Goal: Information Seeking & Learning: Find specific fact

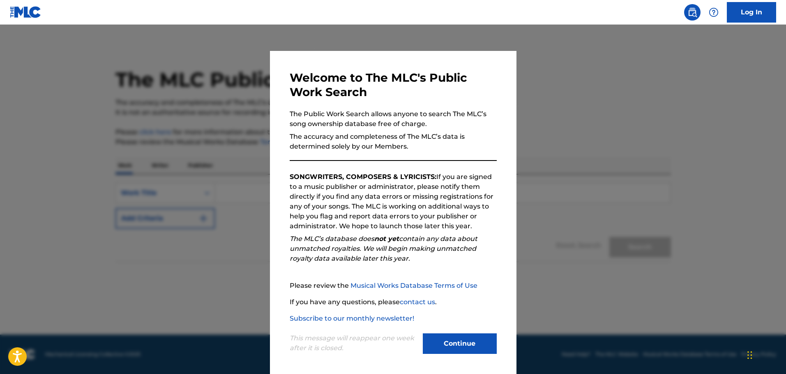
scroll to position [2, 0]
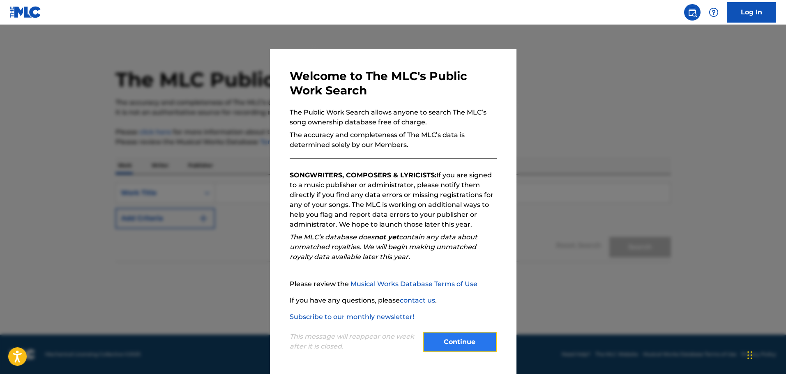
click at [468, 332] on button "Continue" at bounding box center [460, 342] width 74 height 21
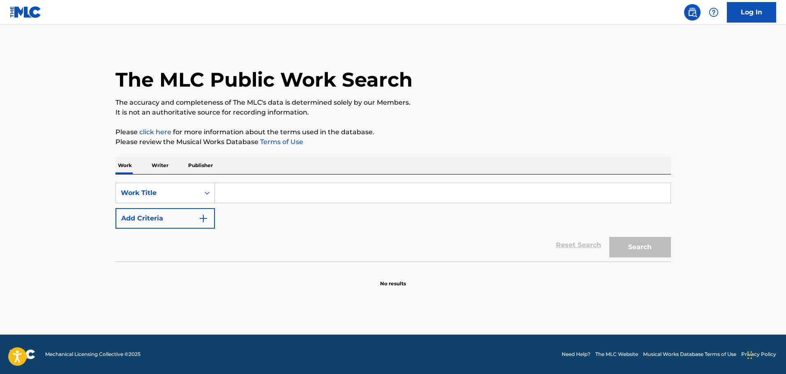
click at [256, 185] on input "Search Form" at bounding box center [443, 193] width 456 height 20
type input "A Man Can Dream"
click at [609, 237] on button "Search" at bounding box center [640, 247] width 62 height 21
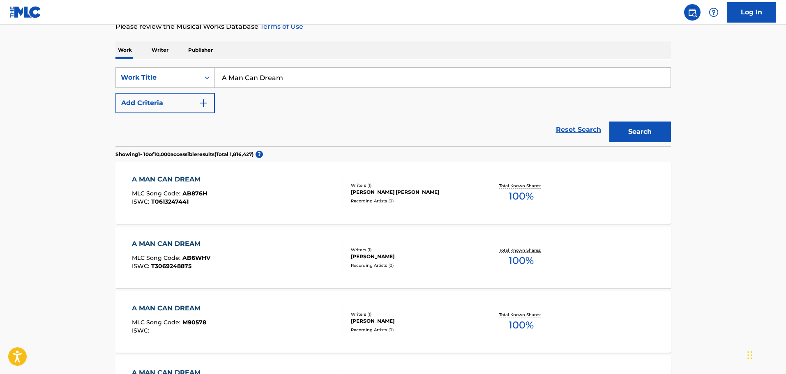
scroll to position [123, 0]
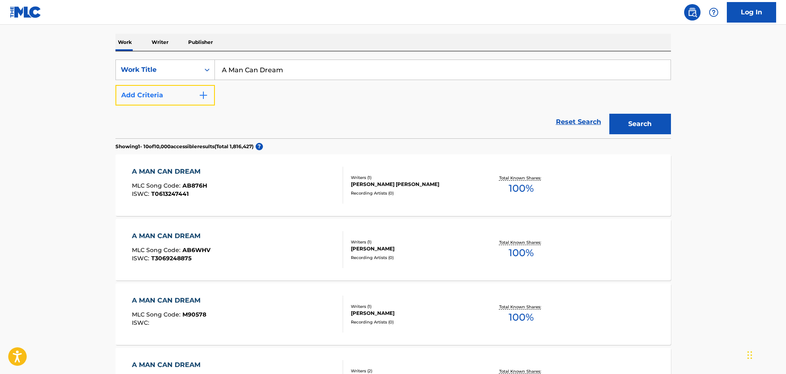
click at [157, 100] on button "Add Criteria" at bounding box center [164, 95] width 99 height 21
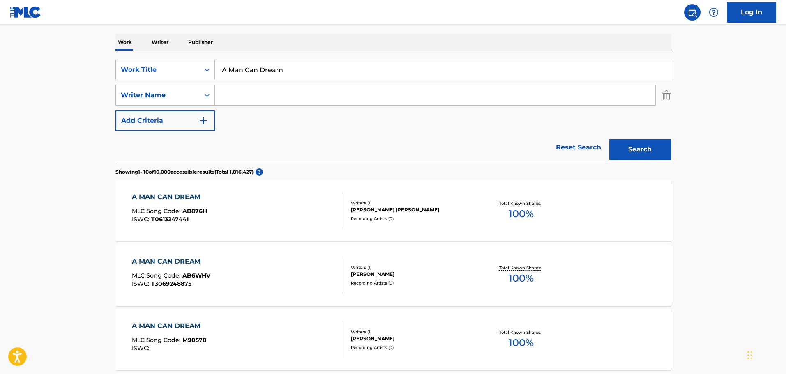
click at [277, 108] on div "SearchWithCriteria4f3f0e00-626b-41cb-86e0-5cc6e28c8933 Work Title A Man Can Dre…" at bounding box center [393, 95] width 556 height 71
click at [291, 95] on input "Search Form" at bounding box center [435, 95] width 441 height 20
type input "[PERSON_NAME]"
click at [609, 139] on button "Search" at bounding box center [640, 149] width 62 height 21
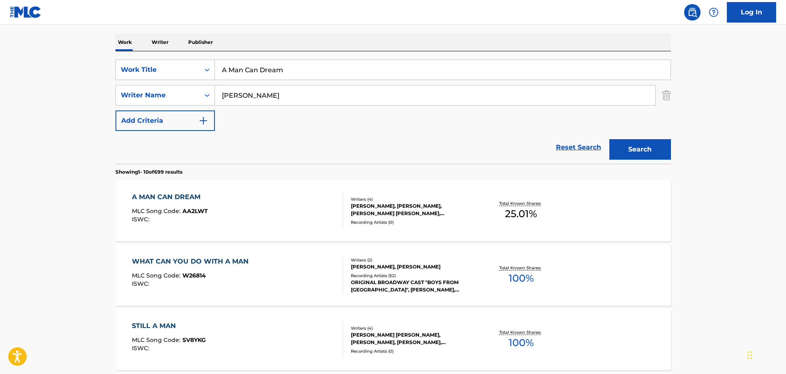
click at [153, 200] on div "A MAN CAN DREAM" at bounding box center [170, 197] width 76 height 10
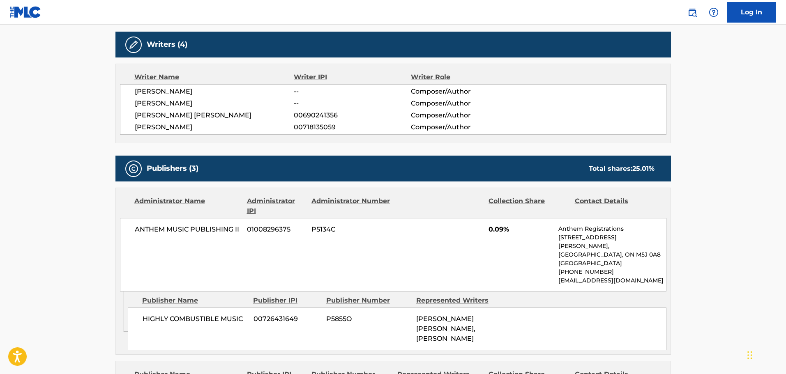
scroll to position [290, 0]
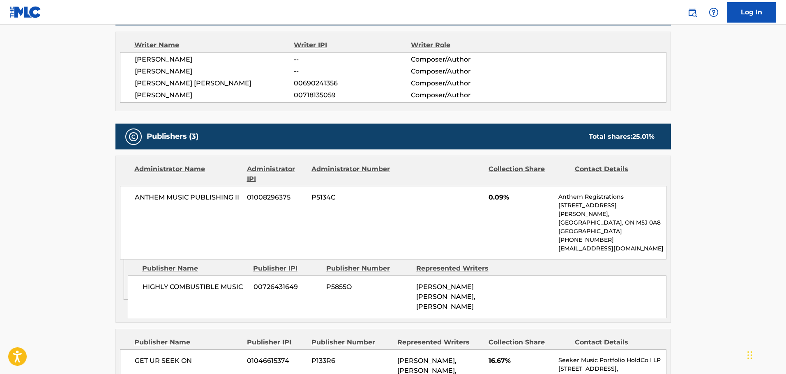
click at [413, 207] on div "ANTHEM MUSIC PUBLISHING II 01008296375 P5134C 0.09% Anthem Registrations [STREE…" at bounding box center [393, 223] width 547 height 74
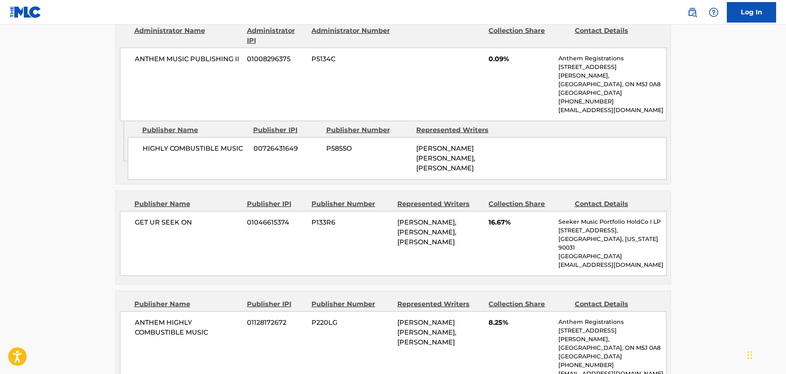
scroll to position [421, 0]
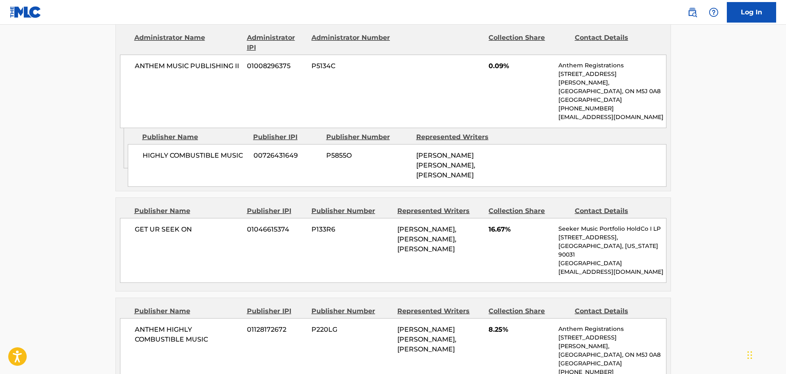
click at [511, 246] on div "GET UR SEEK ON 01046615374 P133R6 [PERSON_NAME], [PERSON_NAME], [PERSON_NAME] 1…" at bounding box center [393, 250] width 547 height 65
click at [508, 245] on div "GET UR SEEK ON 01046615374 P133R6 [PERSON_NAME], [PERSON_NAME], [PERSON_NAME] 1…" at bounding box center [393, 250] width 547 height 65
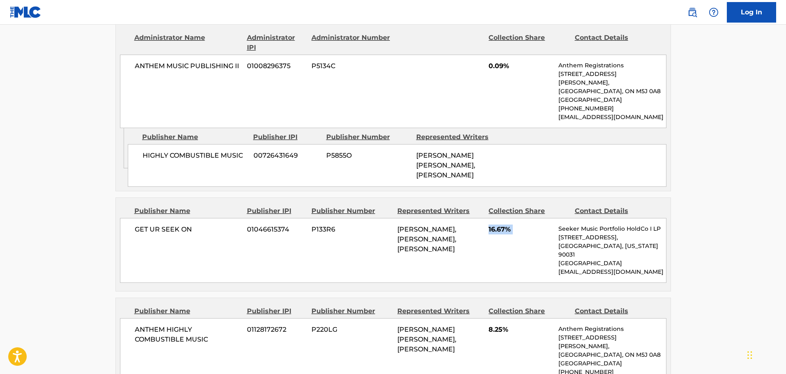
click at [508, 245] on div "GET UR SEEK ON 01046615374 P133R6 [PERSON_NAME], [PERSON_NAME], [PERSON_NAME] 1…" at bounding box center [393, 250] width 547 height 65
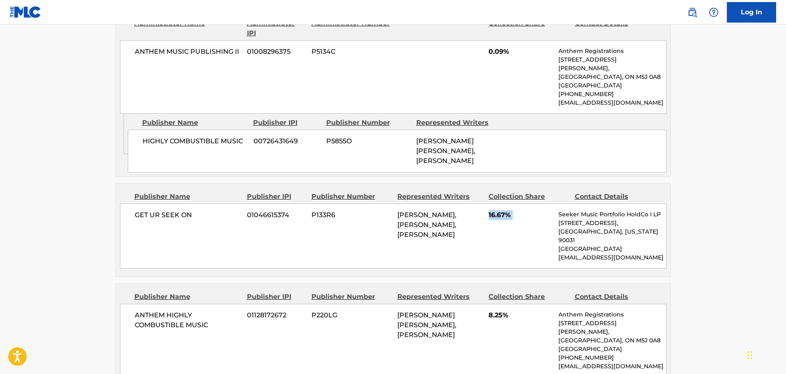
scroll to position [435, 0]
click at [517, 340] on div "ANTHEM HIGHLY COMBUSTIBLE MUSIC 01128172672 P220LG [PERSON_NAME] [PERSON_NAME],…" at bounding box center [393, 341] width 547 height 74
click at [498, 299] on div "Collection Share" at bounding box center [529, 298] width 80 height 10
click at [503, 334] on div "ANTHEM HIGHLY COMBUSTIBLE MUSIC 01128172672 P220LG [PERSON_NAME] [PERSON_NAME],…" at bounding box center [393, 341] width 547 height 74
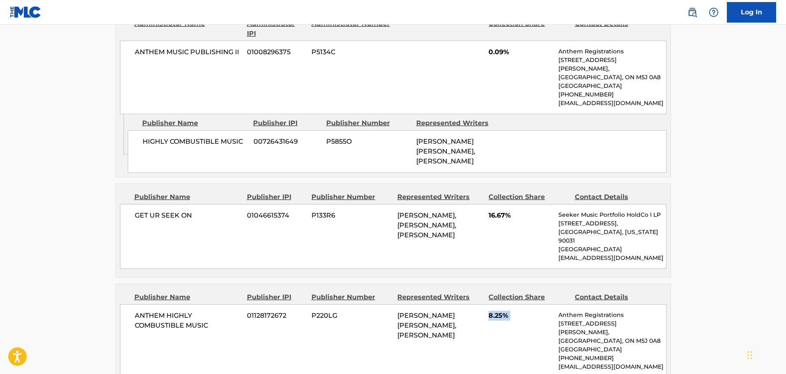
click at [503, 334] on div "ANTHEM HIGHLY COMBUSTIBLE MUSIC 01128172672 P220LG [PERSON_NAME] [PERSON_NAME],…" at bounding box center [393, 341] width 547 height 74
click at [498, 236] on div "GET UR SEEK ON 01046615374 P133R6 [PERSON_NAME], [PERSON_NAME], [PERSON_NAME] 1…" at bounding box center [393, 236] width 547 height 65
click at [511, 221] on span "16.67%" at bounding box center [521, 216] width 64 height 10
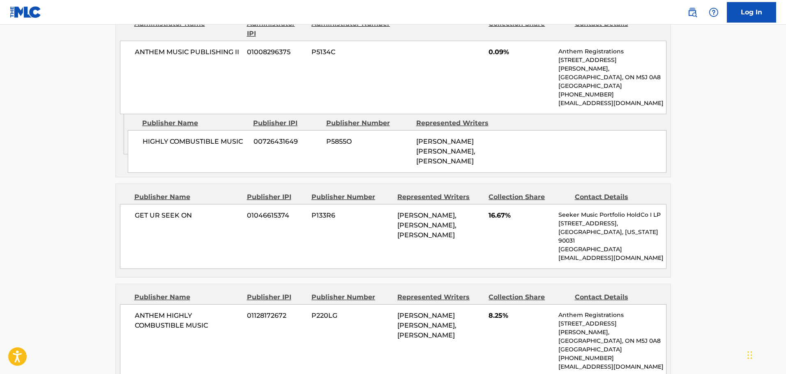
drag, startPoint x: 511, startPoint y: 229, endPoint x: 470, endPoint y: 232, distance: 40.8
drag, startPoint x: 470, startPoint y: 232, endPoint x: 485, endPoint y: 251, distance: 23.7
click at [485, 251] on div "GET UR SEEK ON 01046615374 P133R6 [PERSON_NAME], [PERSON_NAME], [PERSON_NAME] 1…" at bounding box center [393, 236] width 547 height 65
drag, startPoint x: 487, startPoint y: 228, endPoint x: 525, endPoint y: 231, distance: 38.7
click at [525, 231] on div "GET UR SEEK ON 01046615374 P133R6 [PERSON_NAME], [PERSON_NAME], [PERSON_NAME] 1…" at bounding box center [393, 236] width 547 height 65
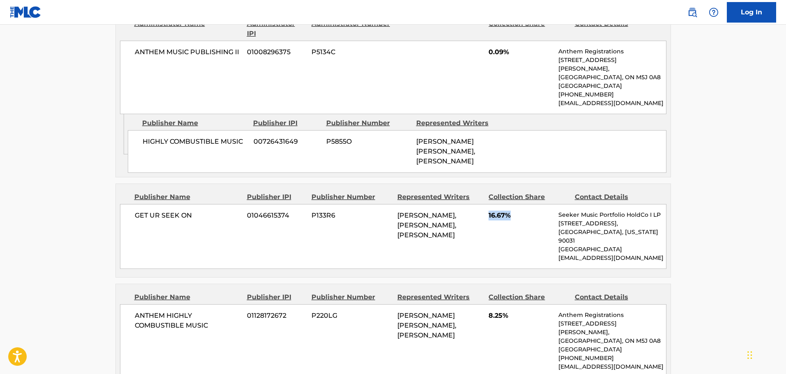
click at [525, 231] on div "GET UR SEEK ON 01046615374 P133R6 [PERSON_NAME], [PERSON_NAME], [PERSON_NAME] 1…" at bounding box center [393, 236] width 547 height 65
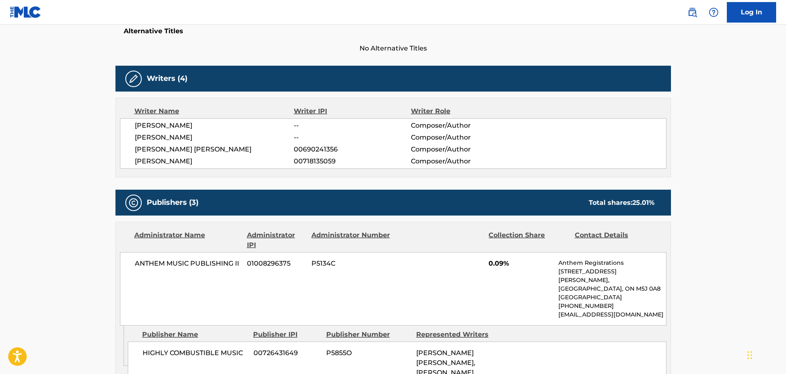
scroll to position [224, 0]
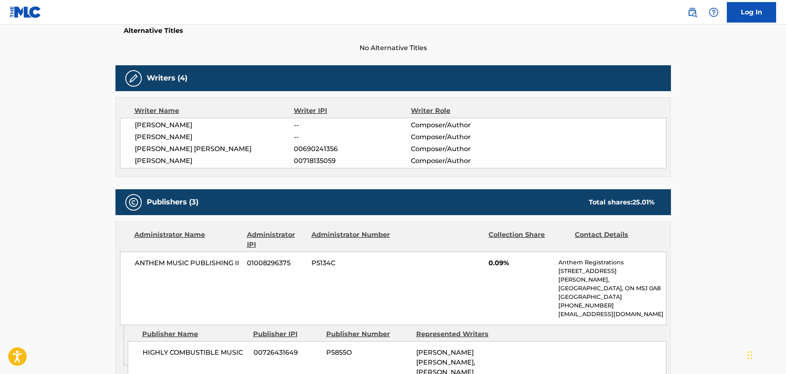
click at [399, 66] on div "Writers (4)" at bounding box center [393, 78] width 556 height 26
click at [76, 131] on main "< Back to public search results Copy work link A MAN CAN DREAM Work Detail Memb…" at bounding box center [393, 238] width 786 height 874
click at [127, 119] on div "[PERSON_NAME] -- Composer/Author [PERSON_NAME] -- Composer/Author [PERSON_NAME]…" at bounding box center [393, 143] width 547 height 51
drag, startPoint x: 127, startPoint y: 119, endPoint x: 375, endPoint y: 120, distance: 247.8
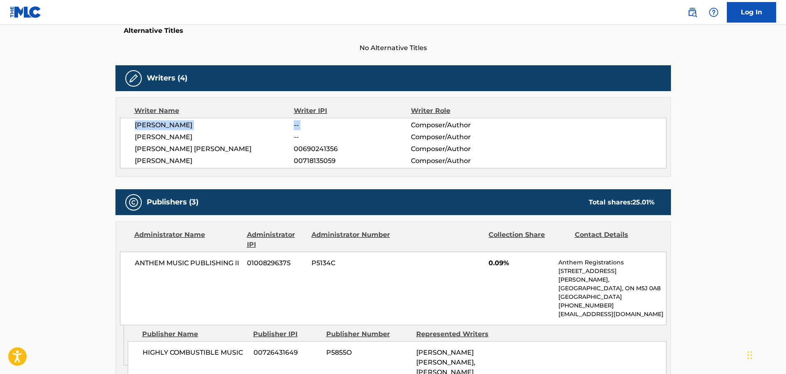
click at [375, 120] on div "[PERSON_NAME] -- Composer/Author [PERSON_NAME] -- Composer/Author [PERSON_NAME]…" at bounding box center [393, 143] width 547 height 51
click at [194, 134] on span "[PERSON_NAME]" at bounding box center [214, 137] width 159 height 10
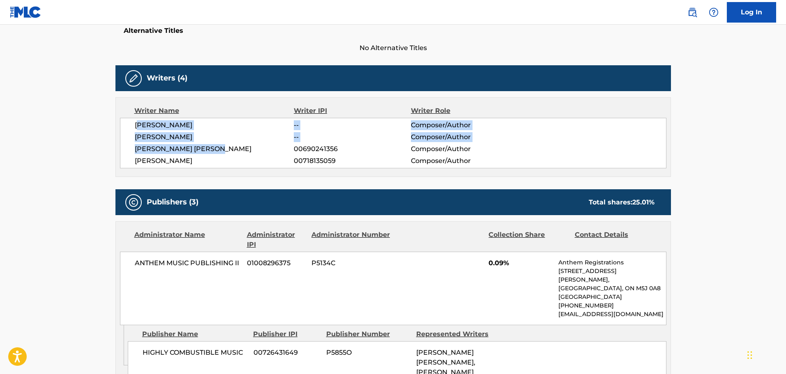
drag, startPoint x: 232, startPoint y: 150, endPoint x: 138, endPoint y: 124, distance: 97.4
click at [138, 124] on div "[PERSON_NAME] -- Composer/Author [PERSON_NAME] -- Composer/Author [PERSON_NAME]…" at bounding box center [393, 143] width 547 height 51
click at [138, 124] on span "[PERSON_NAME]" at bounding box center [214, 125] width 159 height 10
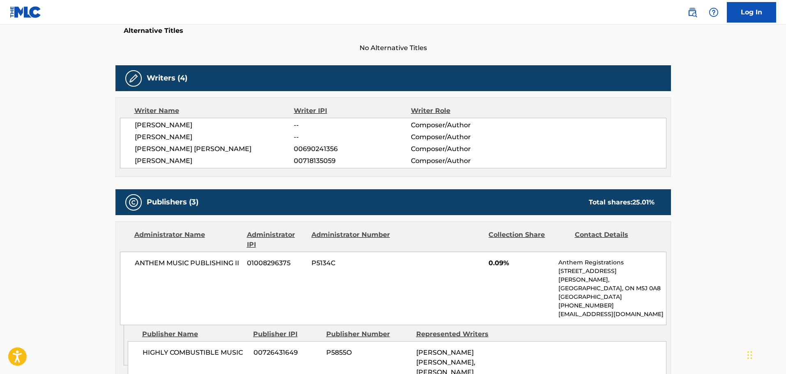
click at [145, 151] on span "[PERSON_NAME] [PERSON_NAME]" at bounding box center [214, 149] width 159 height 10
drag, startPoint x: 145, startPoint y: 151, endPoint x: 470, endPoint y: 141, distance: 325.2
click at [470, 141] on div "[PERSON_NAME] -- Composer/Author [PERSON_NAME] -- Composer/Author [PERSON_NAME]…" at bounding box center [393, 143] width 547 height 51
click at [470, 141] on span "Composer/Author" at bounding box center [464, 137] width 106 height 10
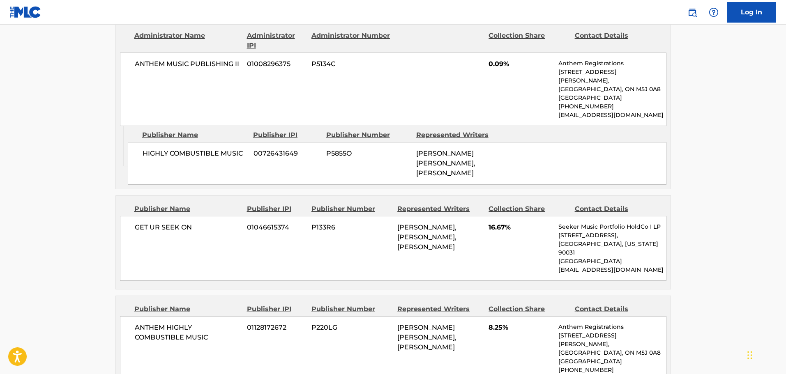
scroll to position [424, 0]
click at [289, 230] on div "GET UR SEEK ON 01046615374 P133R6 [PERSON_NAME], [PERSON_NAME], [PERSON_NAME] 1…" at bounding box center [393, 248] width 547 height 65
drag, startPoint x: 536, startPoint y: 248, endPoint x: 491, endPoint y: 237, distance: 47.0
click at [491, 237] on div "GET UR SEEK ON 01046615374 P133R6 [PERSON_NAME], [PERSON_NAME], [PERSON_NAME] 1…" at bounding box center [393, 248] width 547 height 65
click at [491, 232] on span "16.67%" at bounding box center [521, 227] width 64 height 10
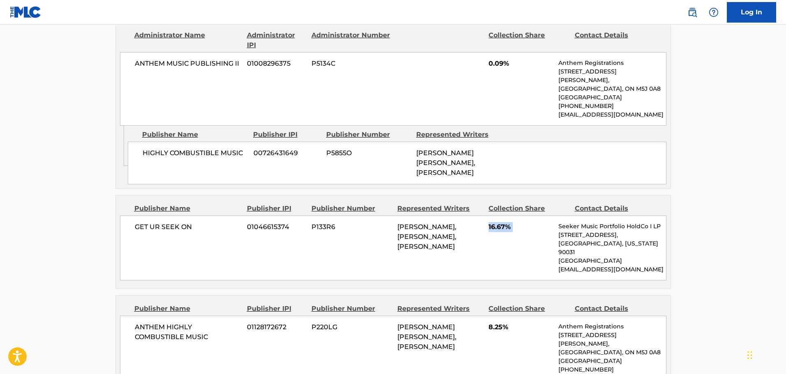
drag, startPoint x: 491, startPoint y: 237, endPoint x: 518, endPoint y: 243, distance: 28.3
click at [518, 243] on div "GET UR SEEK ON 01046615374 P133R6 [PERSON_NAME], [PERSON_NAME], [PERSON_NAME] 1…" at bounding box center [393, 248] width 547 height 65
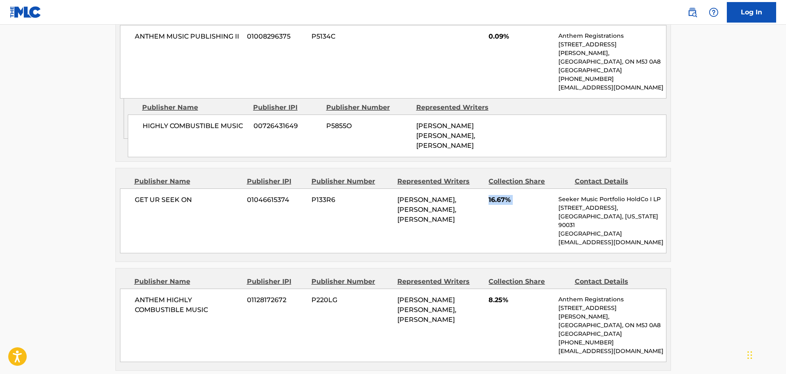
scroll to position [447, 0]
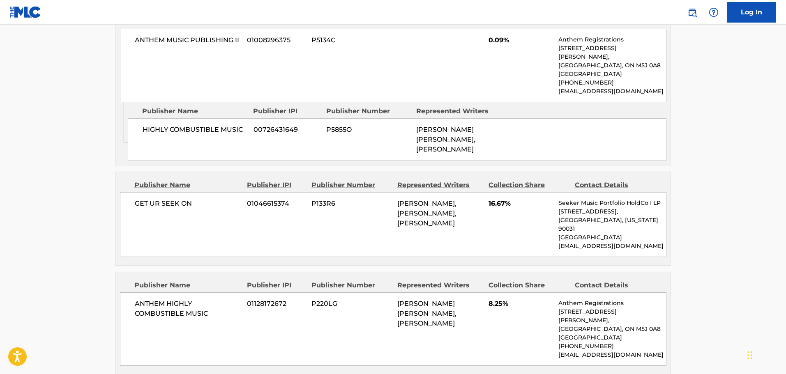
click at [452, 261] on div "Publisher Name Publisher IPI Publisher Number Represented Writers Collection Sh…" at bounding box center [393, 218] width 555 height 93
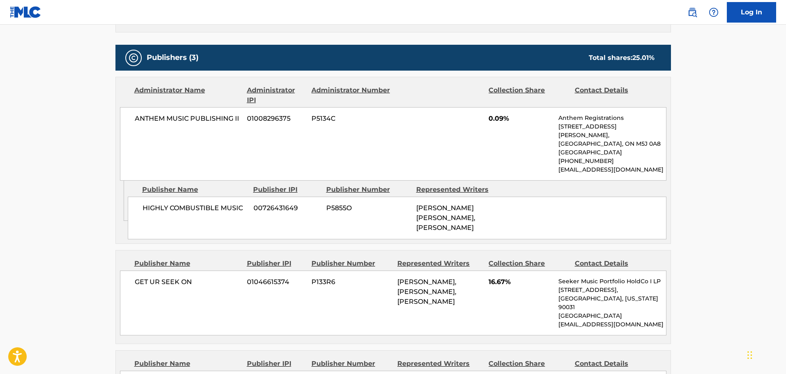
scroll to position [368, 0]
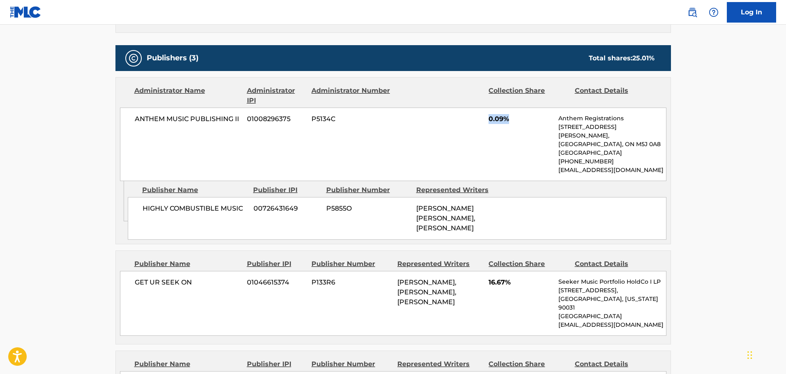
drag, startPoint x: 506, startPoint y: 129, endPoint x: 483, endPoint y: 124, distance: 24.0
click at [483, 124] on div "ANTHEM MUSIC PUBLISHING II 01008296375 P5134C 0.09% Anthem Registrations [STREE…" at bounding box center [393, 145] width 547 height 74
click at [493, 131] on div "ANTHEM MUSIC PUBLISHING II 01008296375 P5134C 0.09% Anthem Registrations [STREE…" at bounding box center [393, 145] width 547 height 74
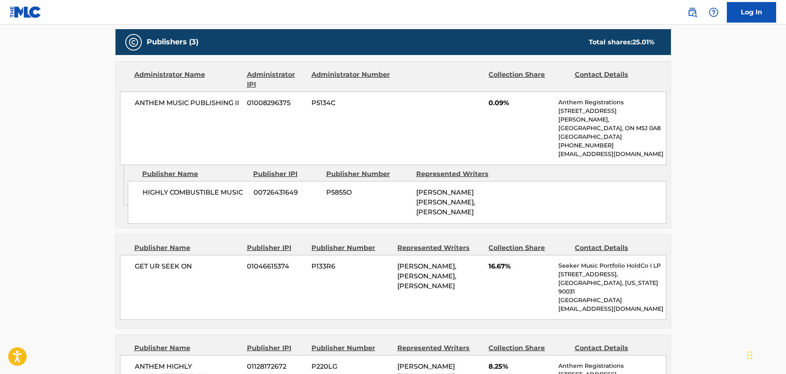
scroll to position [384, 0]
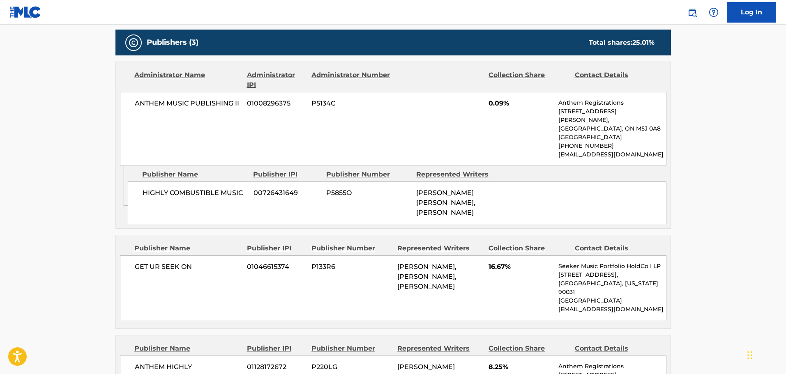
click at [292, 195] on div "HIGHLY COMBUSTIBLE MUSIC 00726431649 P5855O [PERSON_NAME] [PERSON_NAME], [PERSO…" at bounding box center [397, 203] width 539 height 43
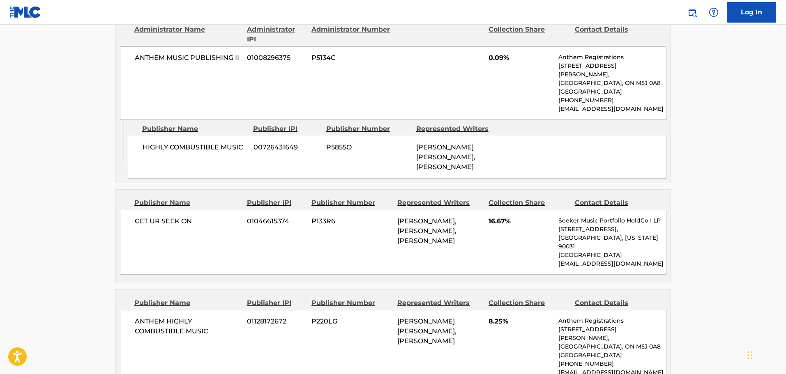
scroll to position [425, 0]
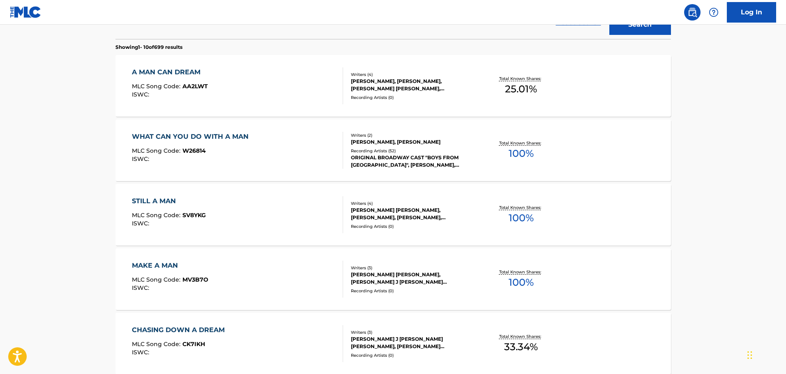
scroll to position [164, 0]
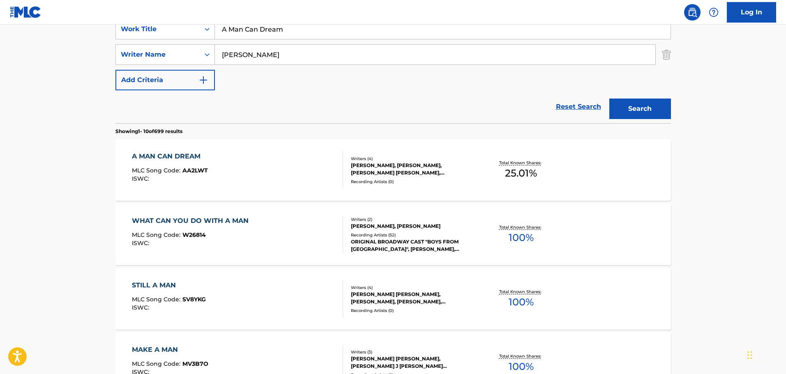
click at [172, 150] on div "A MAN CAN DREAM MLC Song Code : AA2LWT ISWC : Writers ( 4 ) [PERSON_NAME], [PER…" at bounding box center [393, 170] width 556 height 62
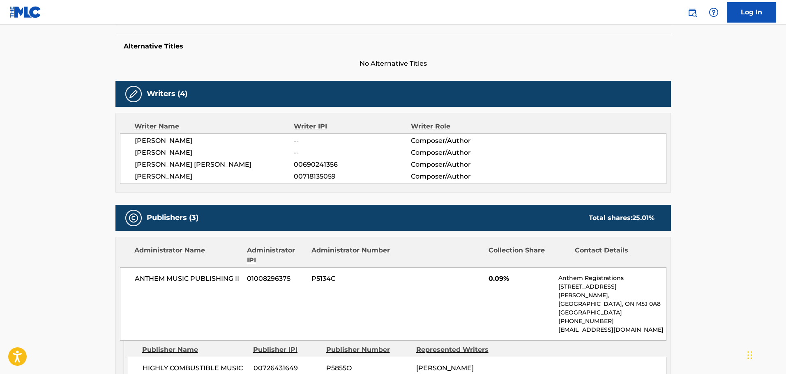
scroll to position [205, 0]
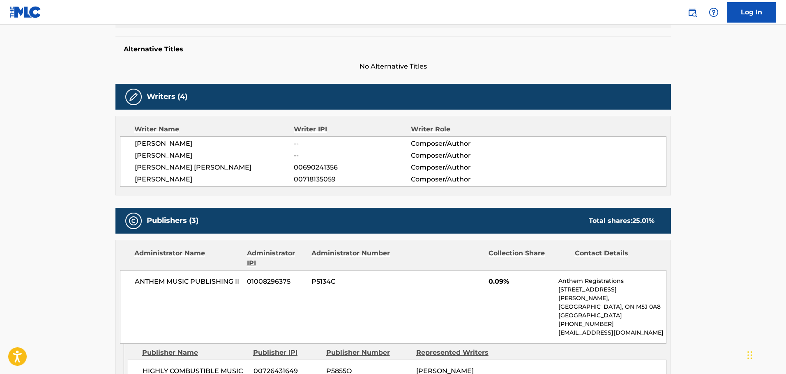
click at [646, 220] on span "25.01 %" at bounding box center [643, 221] width 22 height 8
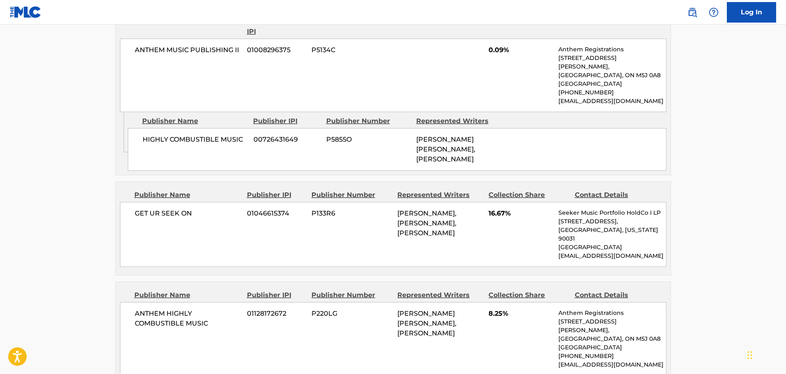
scroll to position [452, 0]
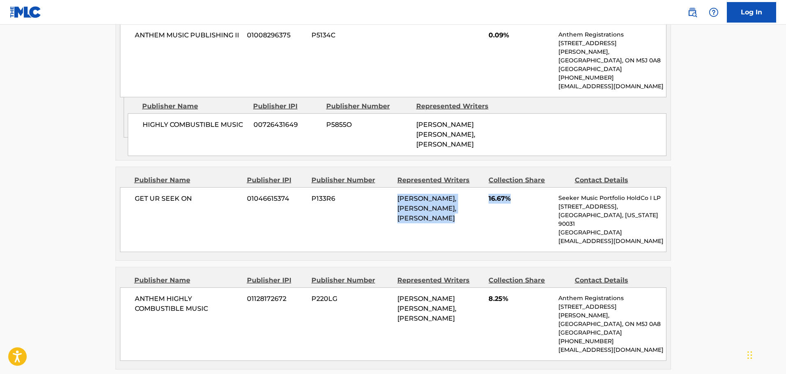
drag, startPoint x: 510, startPoint y: 201, endPoint x: 390, endPoint y: 207, distance: 120.9
click at [390, 207] on div "GET UR SEEK ON 01046615374 P133R6 [PERSON_NAME], [PERSON_NAME], [PERSON_NAME] 1…" at bounding box center [393, 219] width 547 height 65
click at [390, 204] on span "P133R6" at bounding box center [351, 199] width 80 height 10
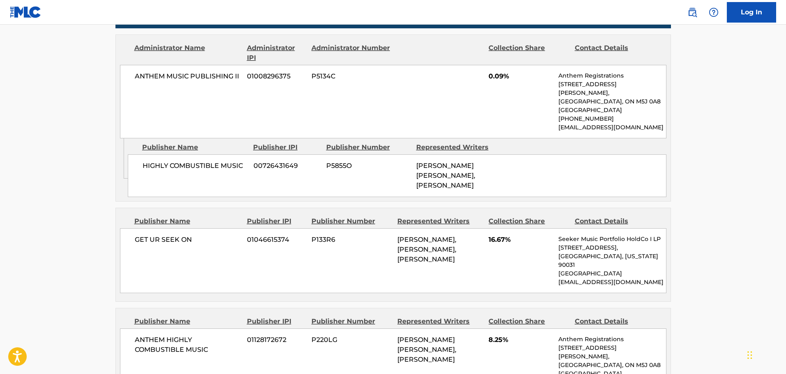
click at [527, 226] on div "Collection Share" at bounding box center [529, 222] width 80 height 10
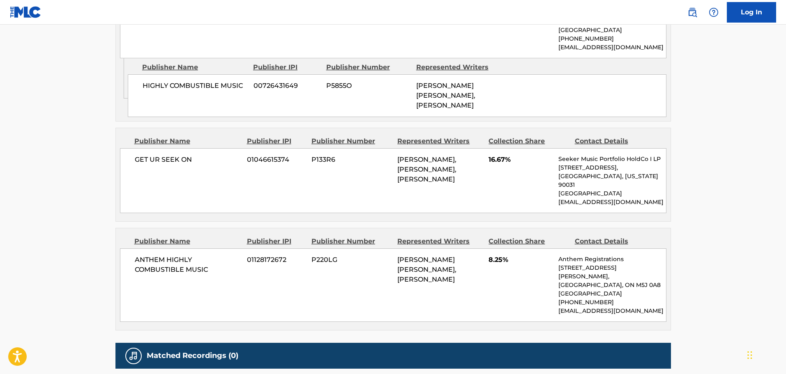
scroll to position [493, 0]
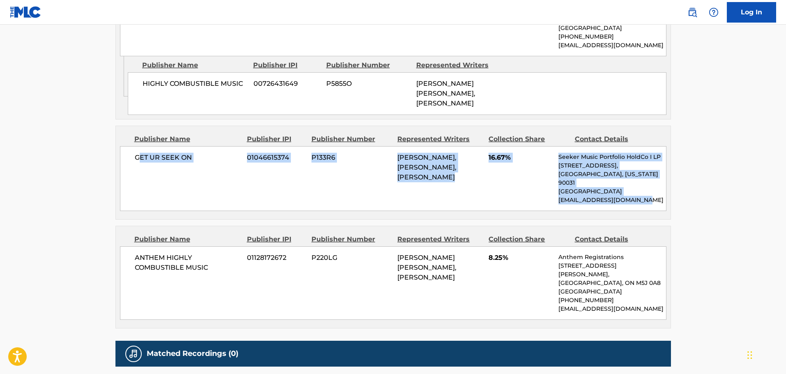
drag, startPoint x: 650, startPoint y: 197, endPoint x: 140, endPoint y: 164, distance: 511.0
click at [140, 164] on div "GET UR SEEK ON 01046615374 P133R6 [PERSON_NAME], [PERSON_NAME], [PERSON_NAME] 1…" at bounding box center [393, 178] width 547 height 65
click at [140, 163] on span "GET UR SEEK ON" at bounding box center [188, 158] width 106 height 10
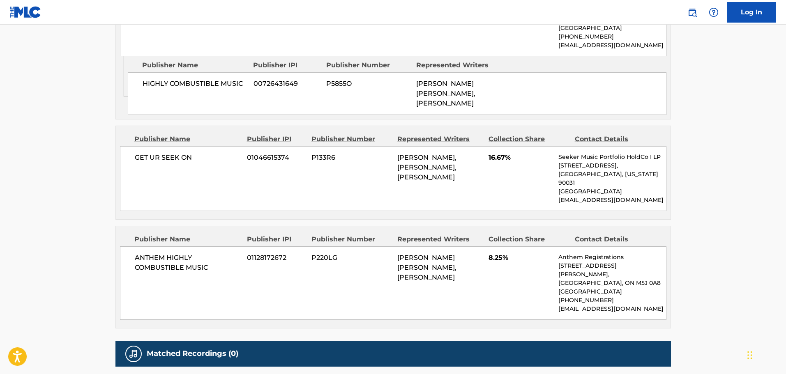
scroll to position [572, 0]
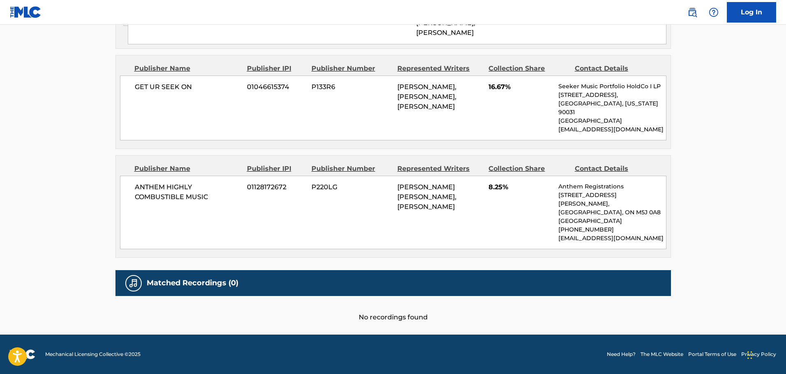
drag, startPoint x: 474, startPoint y: 163, endPoint x: 484, endPoint y: 157, distance: 11.8
click at [474, 164] on div "Represented Writers" at bounding box center [439, 169] width 85 height 10
drag, startPoint x: 520, startPoint y: 113, endPoint x: 477, endPoint y: 103, distance: 44.1
click at [477, 103] on div "GET UR SEEK ON 01046615374 P133R6 [PERSON_NAME], [PERSON_NAME], [PERSON_NAME] 1…" at bounding box center [393, 108] width 547 height 65
click at [482, 101] on div "[PERSON_NAME], [PERSON_NAME], [PERSON_NAME]" at bounding box center [439, 97] width 85 height 30
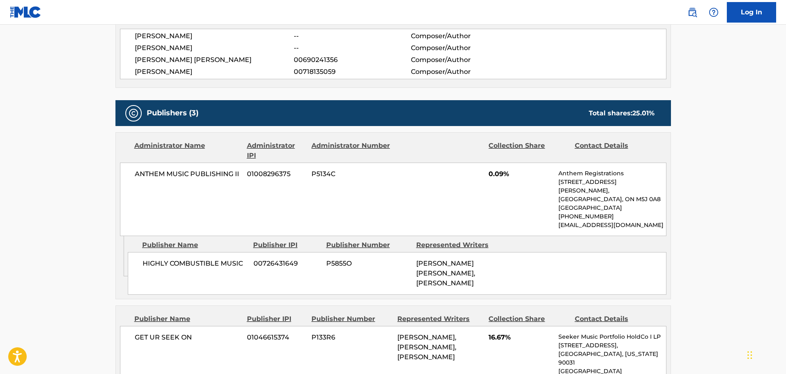
scroll to position [449, 0]
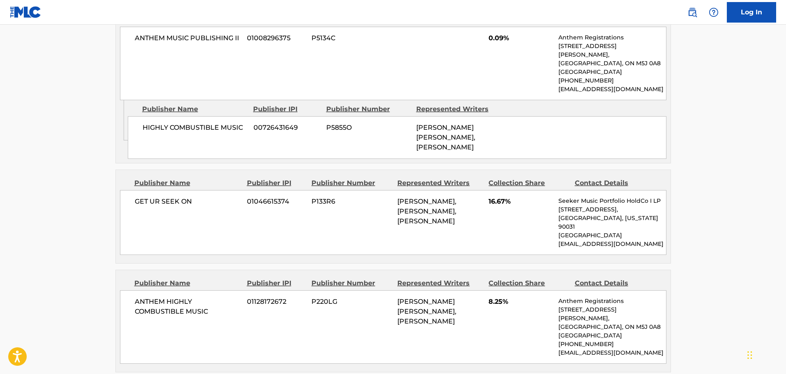
click at [540, 203] on div "GET UR SEEK ON 01046615374 P133R6 [PERSON_NAME], [PERSON_NAME], [PERSON_NAME] 1…" at bounding box center [393, 222] width 547 height 65
drag, startPoint x: 530, startPoint y: 207, endPoint x: 781, endPoint y: 225, distance: 250.9
click at [489, 207] on span "16.67%" at bounding box center [521, 202] width 64 height 10
